Goal: Find specific page/section: Find specific page/section

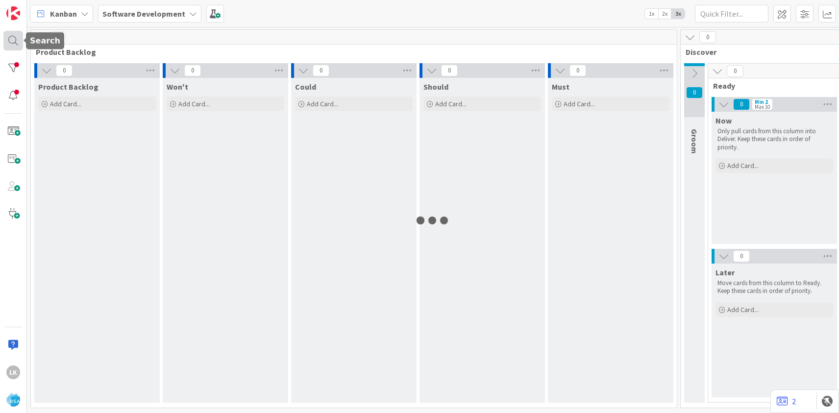
click at [14, 41] on div at bounding box center [13, 41] width 20 height 20
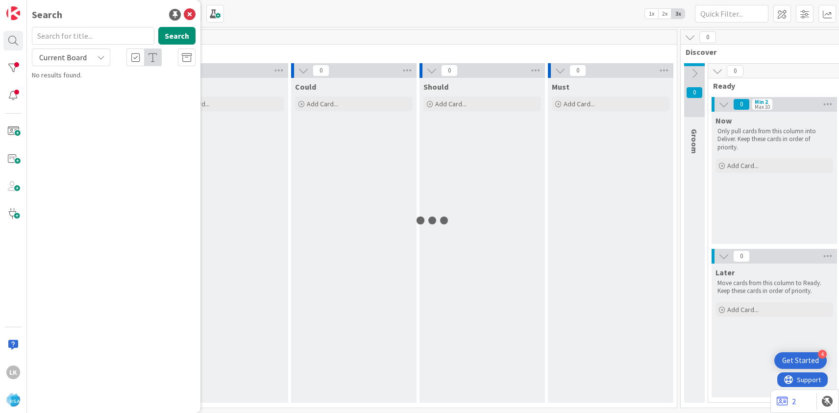
click at [73, 40] on input "text" at bounding box center [93, 36] width 122 height 18
type input "[PERSON_NAME] IGA"
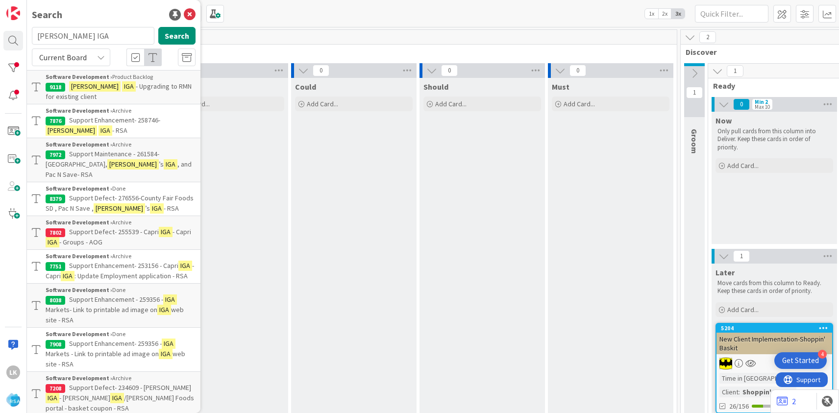
click at [97, 93] on p "[PERSON_NAME] IGA - Upgrading to RMN for existing client" at bounding box center [121, 91] width 150 height 21
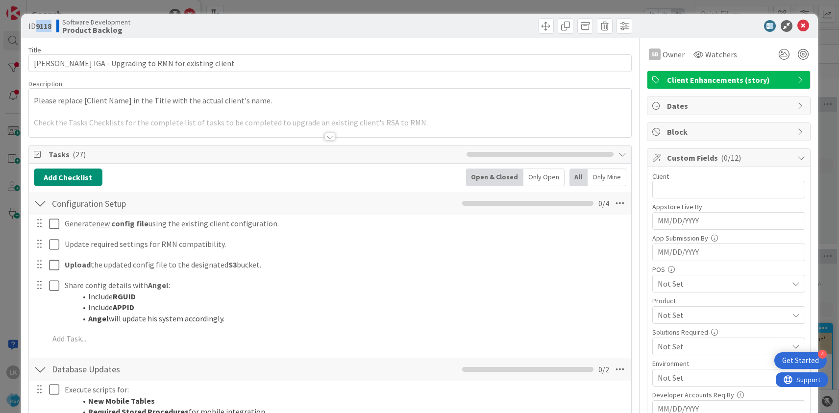
drag, startPoint x: 38, startPoint y: 25, endPoint x: 54, endPoint y: 25, distance: 15.7
click at [54, 25] on div "ID 9118 Software Development Product Backlog" at bounding box center [177, 26] width 299 height 16
copy b "9118"
